Goal: Task Accomplishment & Management: Manage account settings

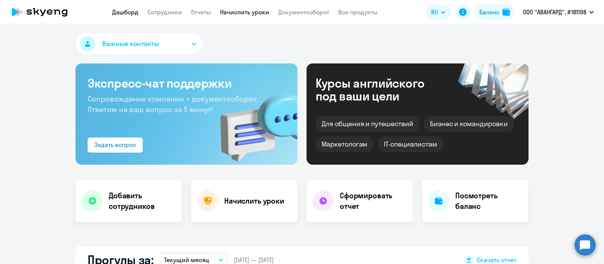
click at [256, 13] on link "Начислить уроки" at bounding box center [244, 12] width 49 height 8
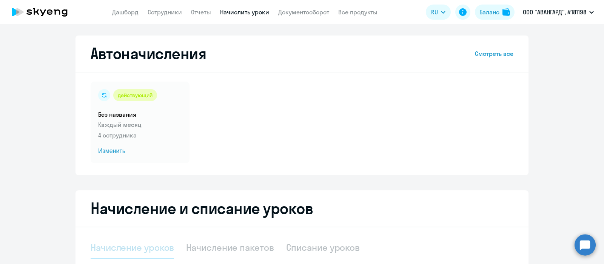
select select "10"
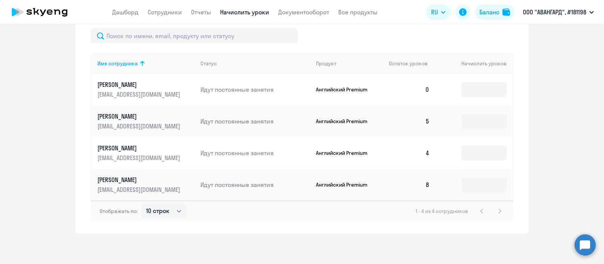
scroll to position [78, 0]
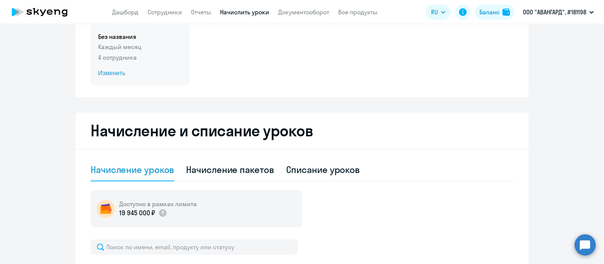
click at [158, 39] on h5 "Без названия" at bounding box center [140, 36] width 84 height 8
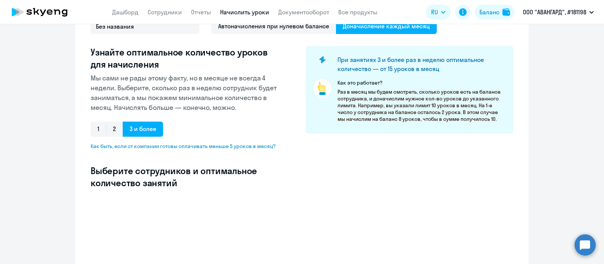
select select "10"
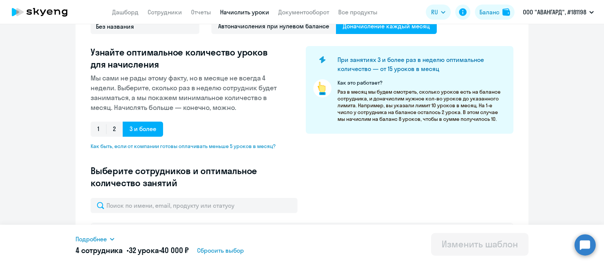
scroll to position [247, 0]
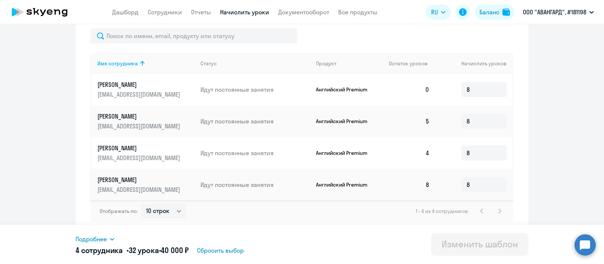
click at [348, 29] on div at bounding box center [302, 35] width 423 height 15
click at [370, 39] on div at bounding box center [302, 35] width 423 height 15
click at [467, 83] on input "8" at bounding box center [484, 89] width 45 height 15
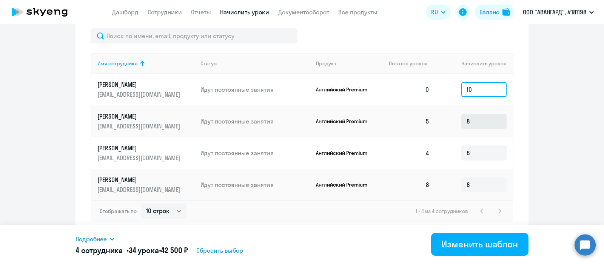
type input "10"
click at [470, 125] on input "8" at bounding box center [484, 121] width 45 height 15
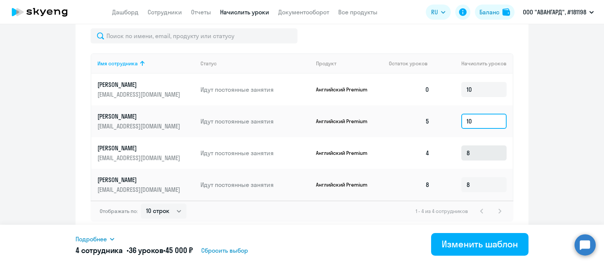
type input "10"
click at [473, 154] on input "8" at bounding box center [484, 152] width 45 height 15
type input "10"
click at [473, 183] on input "8" at bounding box center [484, 184] width 45 height 15
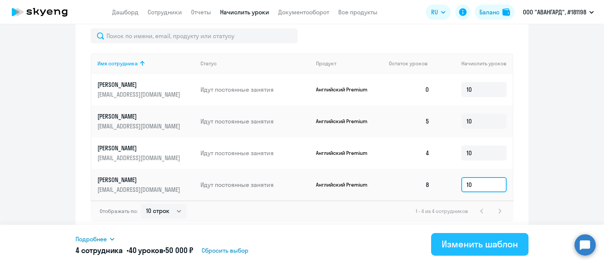
type input "10"
click at [457, 246] on div "Изменить шаблон" at bounding box center [480, 244] width 76 height 12
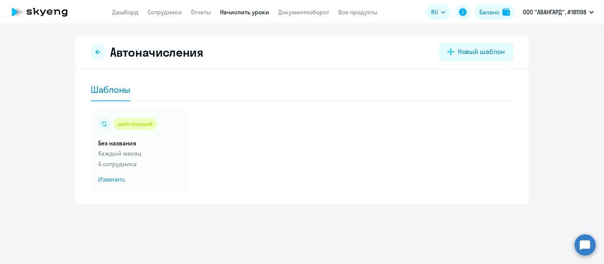
click at [234, 9] on link "Начислить уроки" at bounding box center [244, 12] width 49 height 8
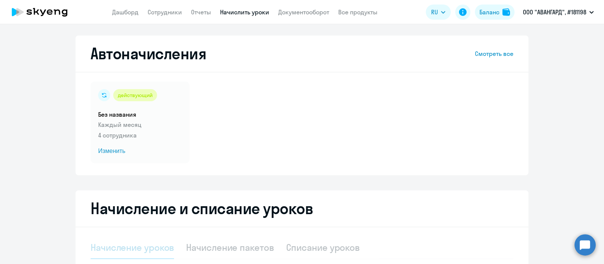
select select "10"
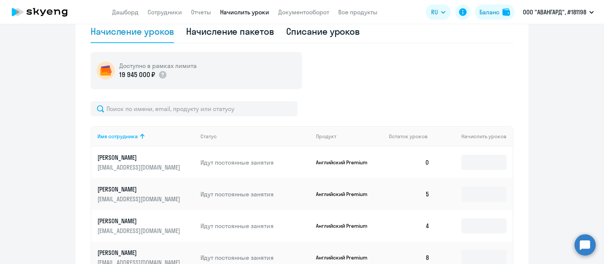
scroll to position [221, 0]
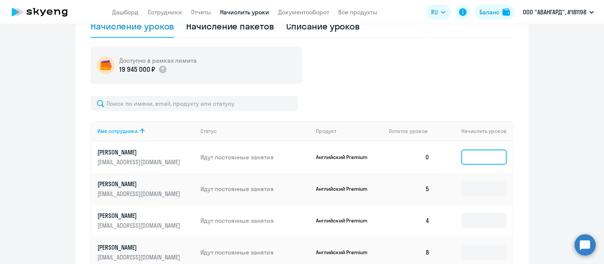
click at [471, 158] on input at bounding box center [484, 157] width 45 height 15
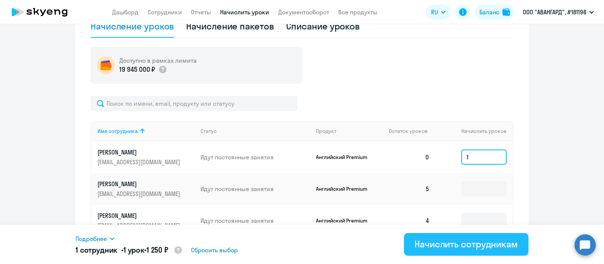
type input "1"
click at [444, 249] on div "Начислить сотрудникам" at bounding box center [467, 244] width 104 height 12
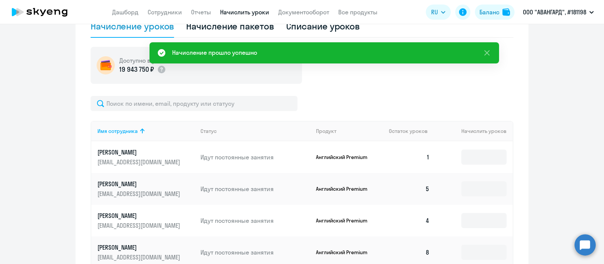
scroll to position [0, 0]
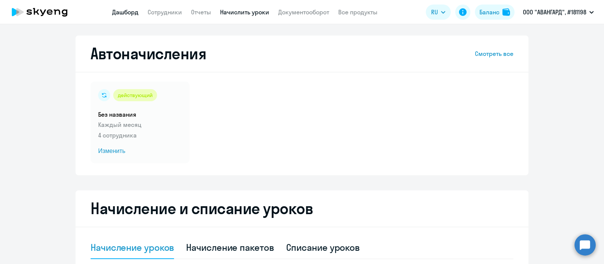
click at [129, 14] on link "Дашборд" at bounding box center [125, 12] width 26 height 8
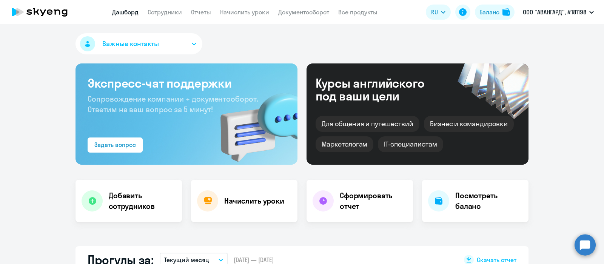
select select "30"
click at [256, 17] on app-header "Дашборд Сотрудники Отчеты Начислить уроки Документооборот Все продукты Дашборд …" at bounding box center [302, 12] width 604 height 24
click at [252, 11] on link "Начислить уроки" at bounding box center [244, 12] width 49 height 8
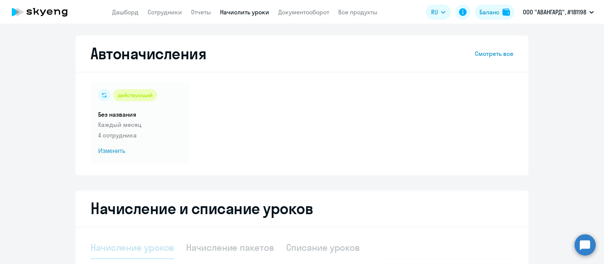
select select "10"
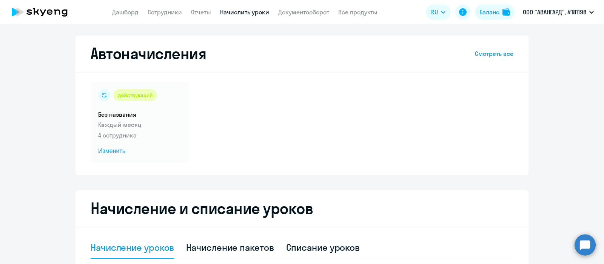
scroll to position [289, 0]
